Goal: Book appointment/travel/reservation

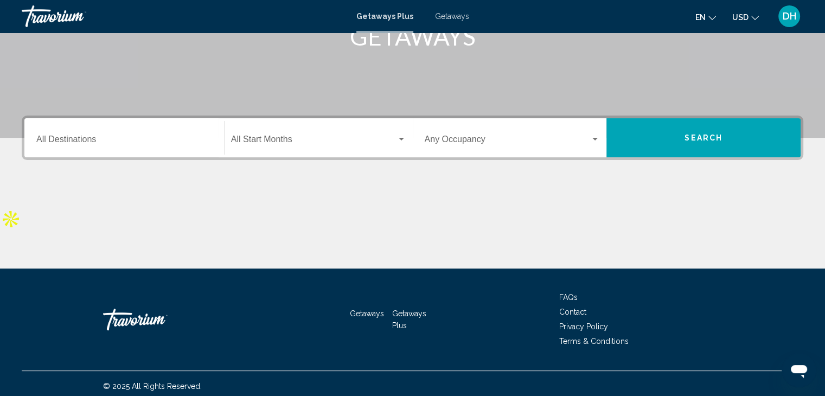
scroll to position [193, 0]
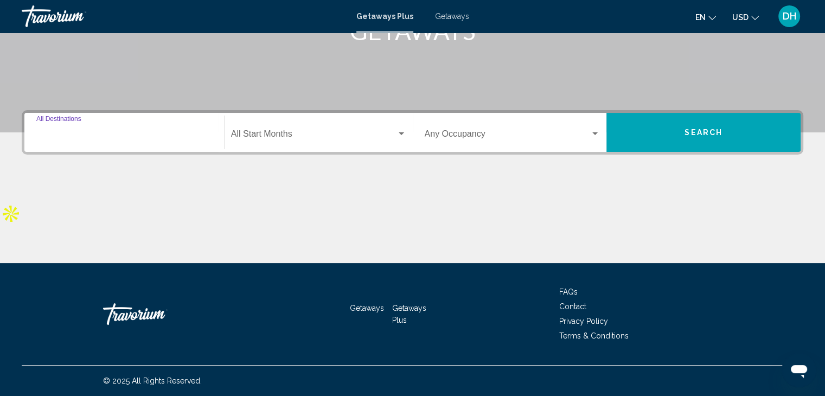
click at [190, 136] on input "Destination All Destinations" at bounding box center [124, 136] width 176 height 10
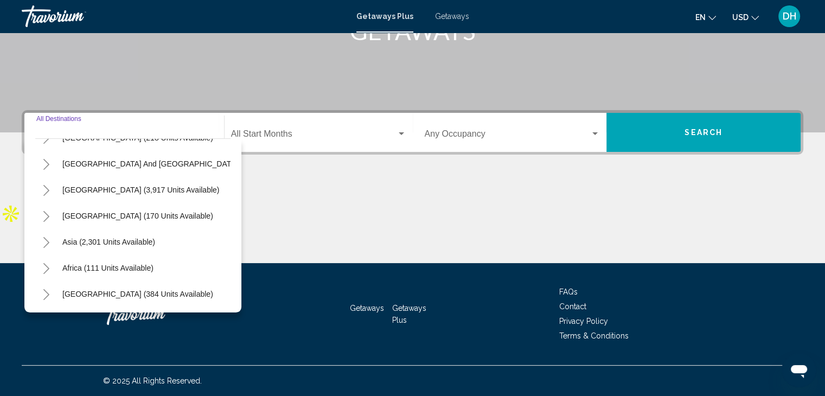
scroll to position [184, 0]
click at [137, 263] on span "Africa (111 units available)" at bounding box center [107, 267] width 91 height 9
type input "**********"
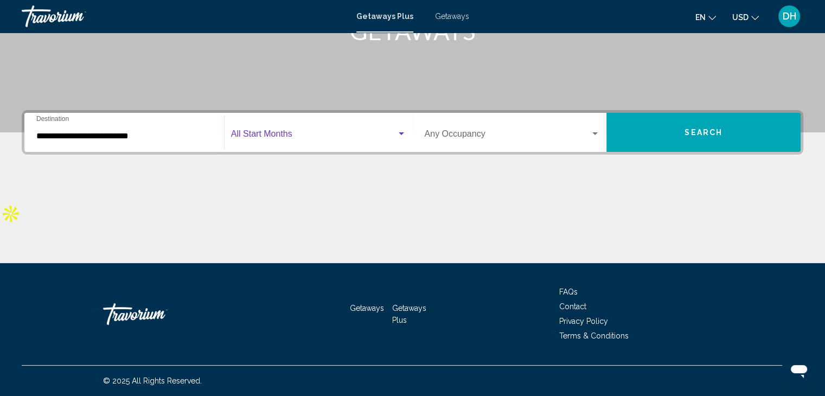
click at [355, 132] on span "Search widget" at bounding box center [313, 136] width 165 height 10
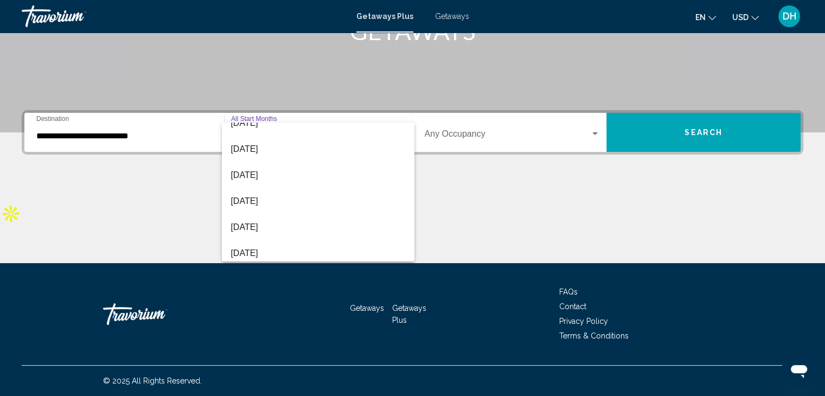
scroll to position [164, 0]
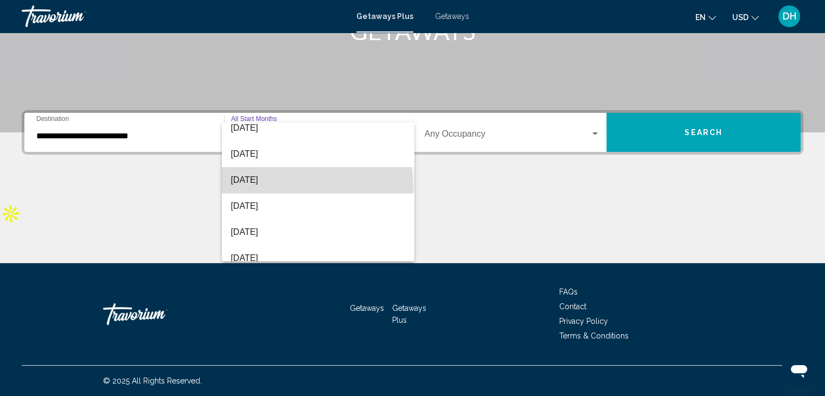
click at [317, 185] on span "[DATE]" at bounding box center [317, 180] width 175 height 26
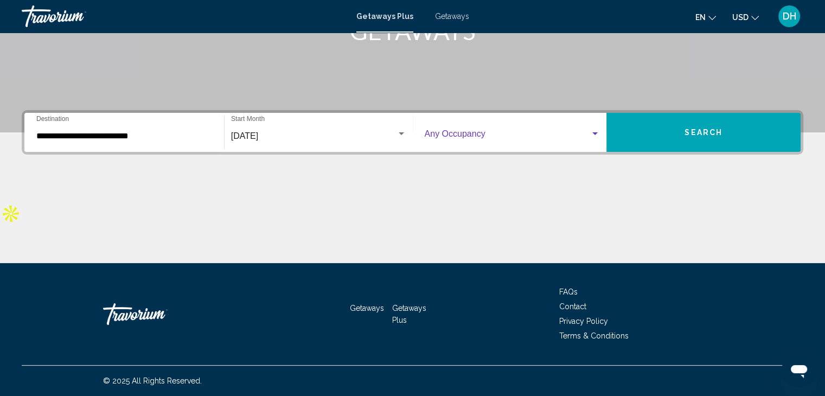
click at [532, 136] on span "Search widget" at bounding box center [508, 136] width 166 height 10
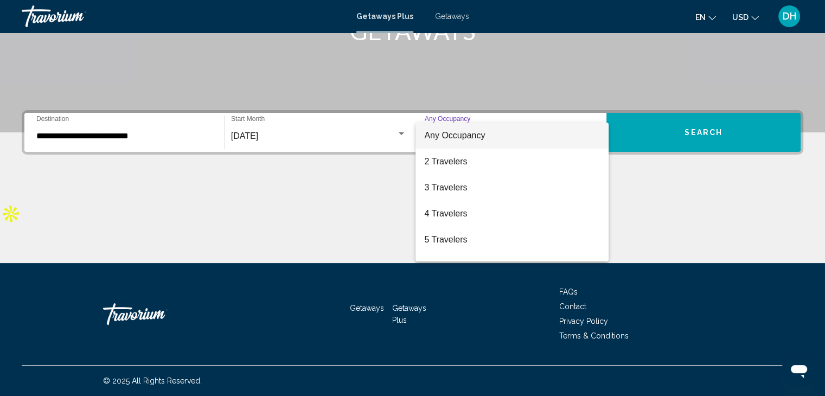
click at [683, 126] on div at bounding box center [412, 198] width 825 height 396
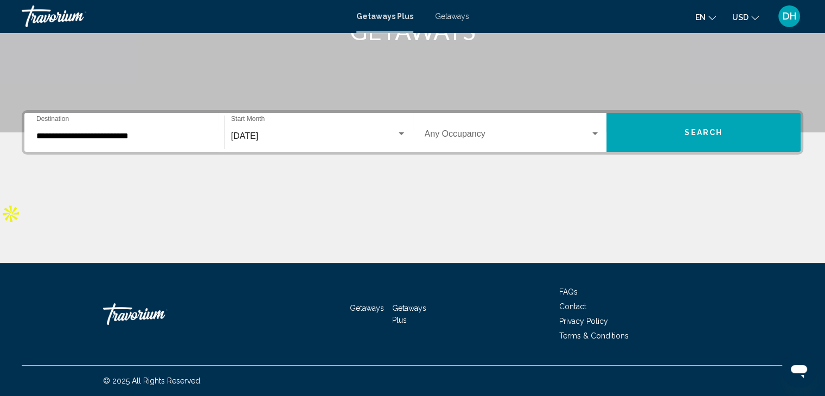
click at [706, 130] on span "Search" at bounding box center [703, 132] width 38 height 9
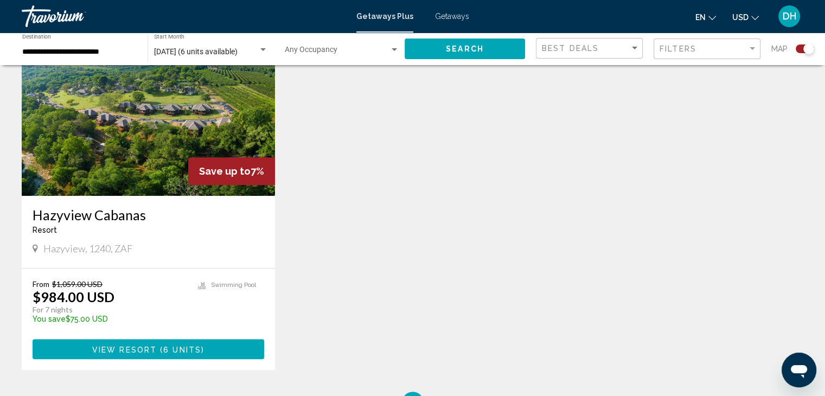
scroll to position [434, 0]
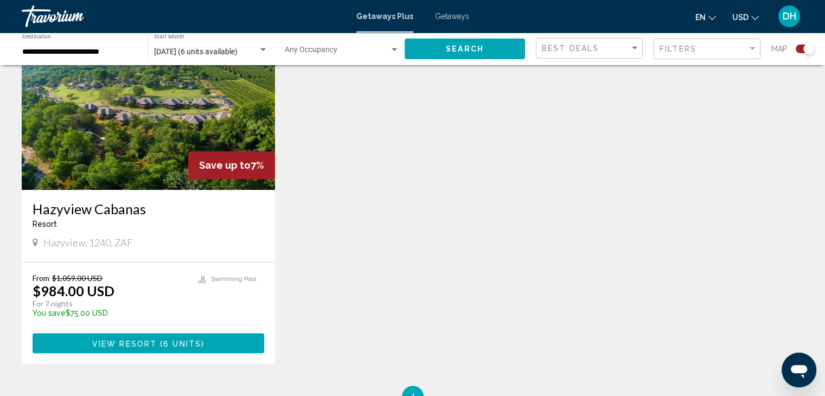
click at [76, 143] on img "Main content" at bounding box center [148, 102] width 253 height 173
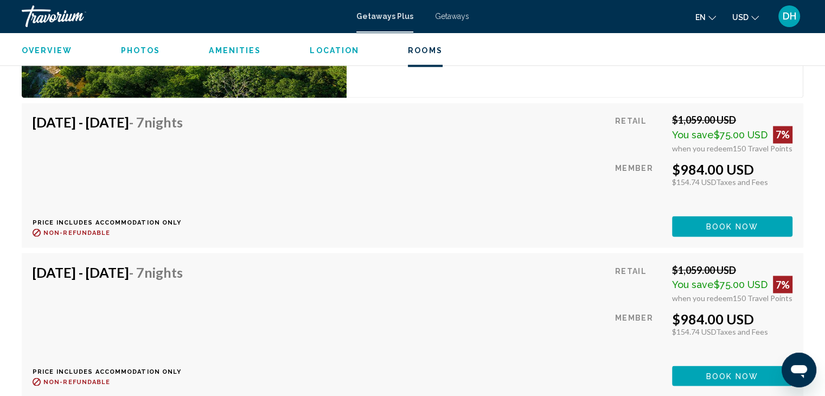
scroll to position [1917, 0]
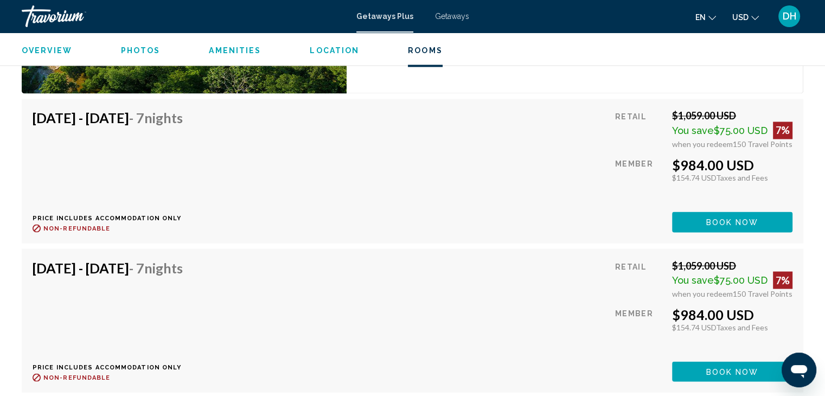
click at [676, 229] on button "Book now" at bounding box center [732, 221] width 120 height 20
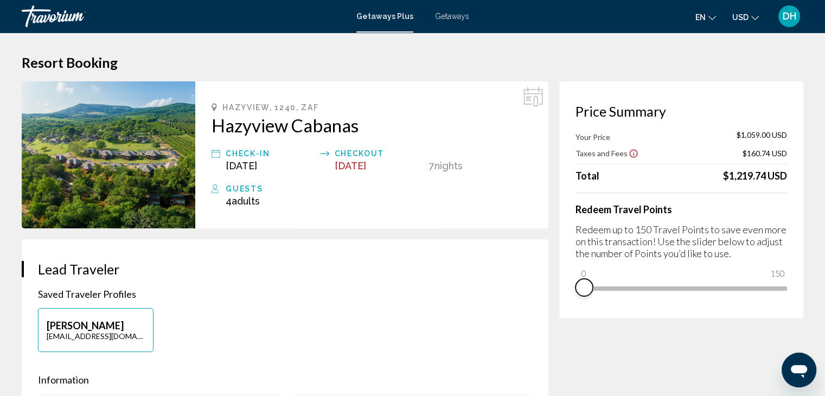
click at [586, 293] on span "Main content" at bounding box center [583, 287] width 17 height 17
